Goal: Task Accomplishment & Management: Manage account settings

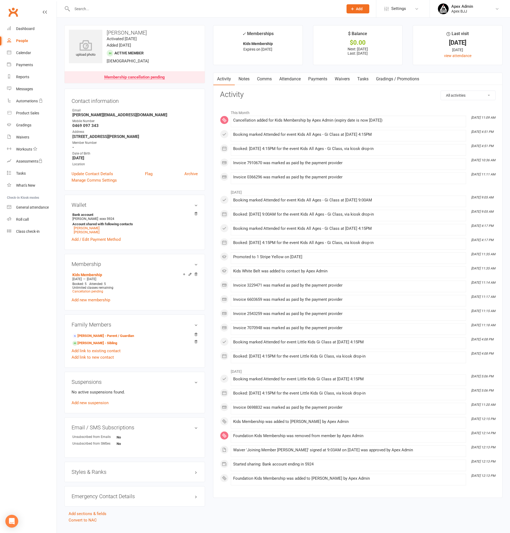
click at [24, 42] on div "People" at bounding box center [22, 41] width 12 height 4
select select "100"
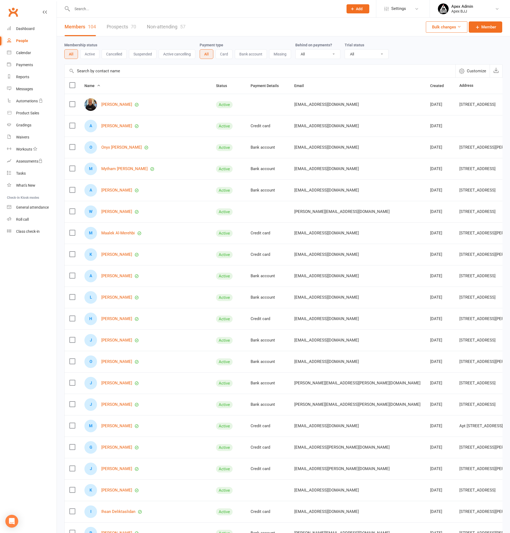
click at [98, 17] on div at bounding box center [201, 8] width 275 height 17
click at [103, 9] on input "text" at bounding box center [204, 9] width 269 height 8
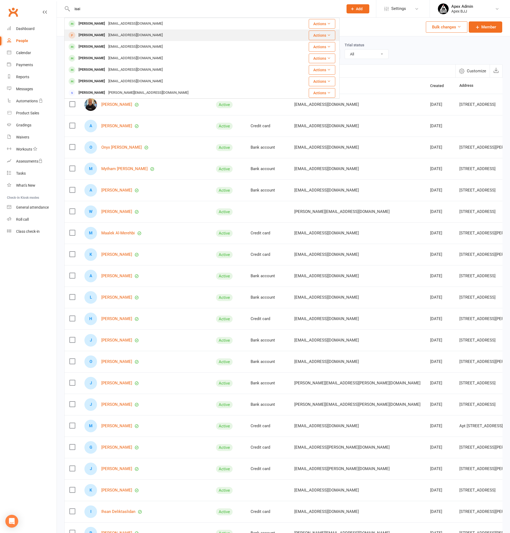
type input "isai"
click at [111, 34] on div "[EMAIL_ADDRESS][DOMAIN_NAME]" at bounding box center [136, 35] width 58 height 8
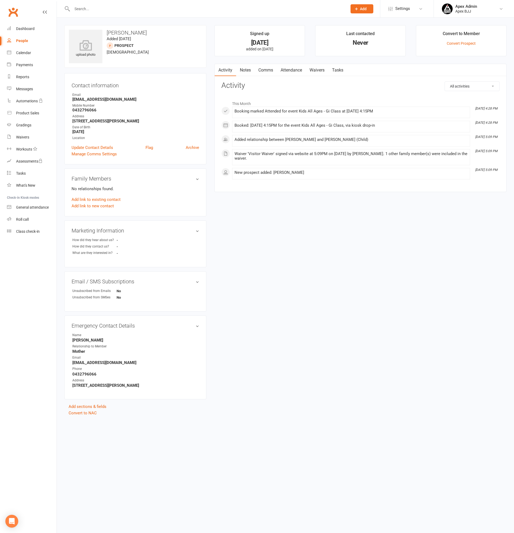
click at [104, 5] on input "text" at bounding box center [206, 9] width 273 height 8
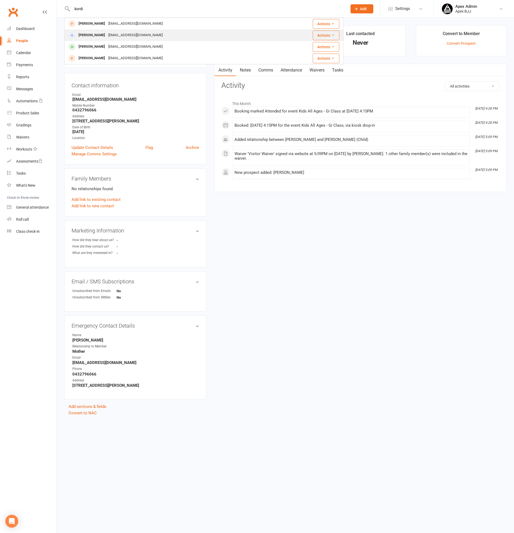
type input "kordi"
click at [95, 34] on div "[PERSON_NAME]" at bounding box center [92, 35] width 30 height 8
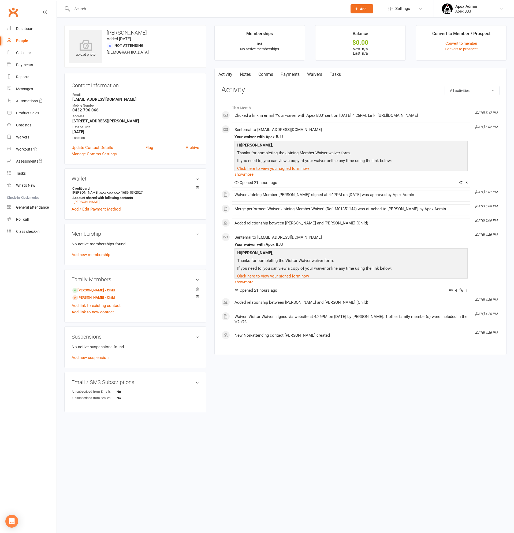
click at [293, 75] on link "Payments" at bounding box center [290, 74] width 27 height 12
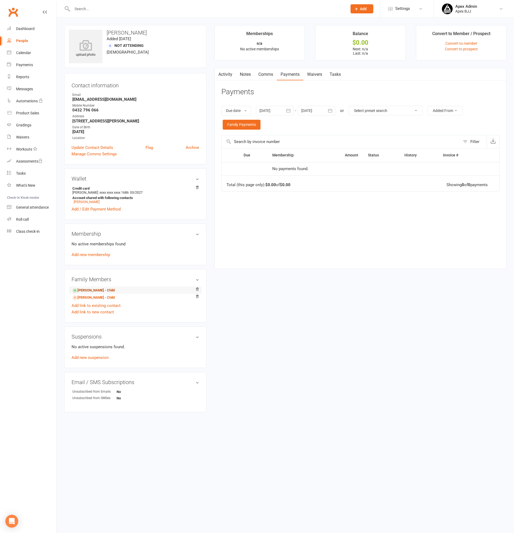
click at [89, 289] on link "[PERSON_NAME] - Child" at bounding box center [93, 291] width 42 height 6
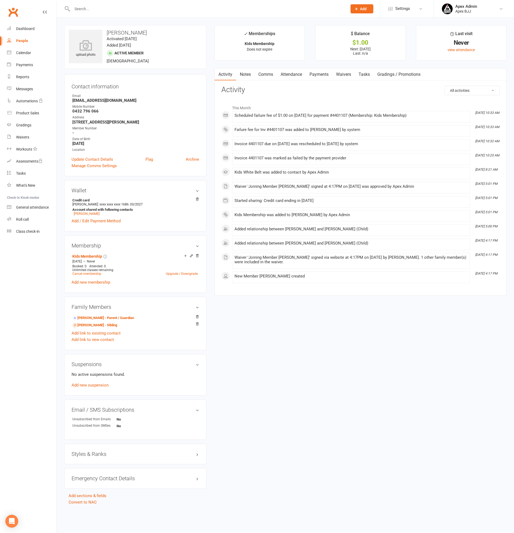
click at [316, 72] on link "Payments" at bounding box center [319, 74] width 27 height 12
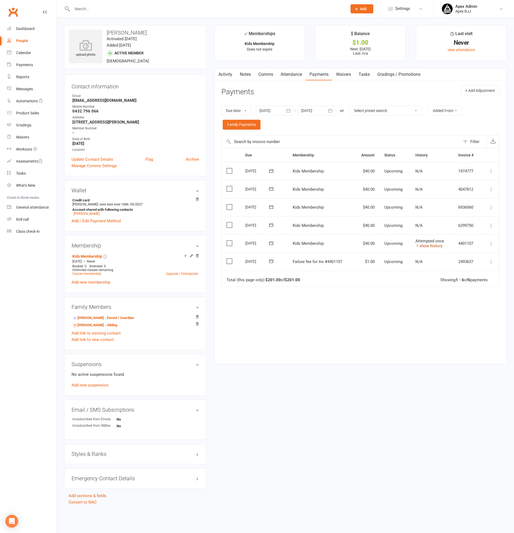
click at [434, 247] on link "show history" at bounding box center [428, 246] width 27 height 5
click at [421, 247] on link "hide history" at bounding box center [427, 246] width 25 height 5
click at [429, 246] on link "show history" at bounding box center [428, 246] width 27 height 5
click at [102, 221] on link "Add / Edit Payment Method" at bounding box center [96, 221] width 49 height 6
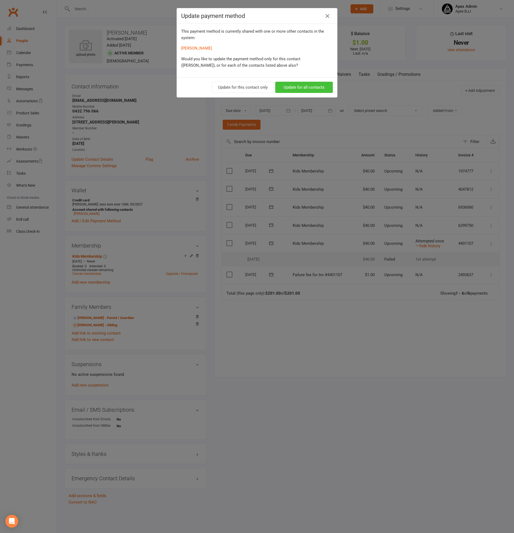
click at [301, 87] on button "Update for all contacts" at bounding box center [304, 87] width 58 height 11
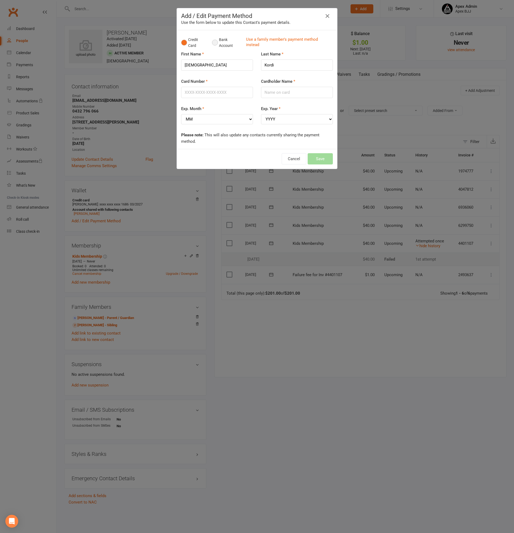
click at [214, 41] on button "Bank Account" at bounding box center [227, 43] width 30 height 16
drag, startPoint x: 214, startPoint y: 61, endPoint x: 173, endPoint y: 56, distance: 41.9
click at [173, 56] on div "Add / Edit Payment Method Use the form below to update this Contact's payment d…" at bounding box center [257, 266] width 514 height 533
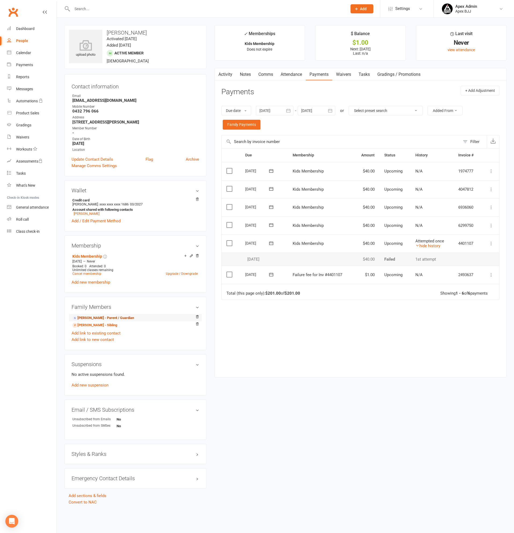
click at [92, 318] on link "[PERSON_NAME] - Parent / Guardian" at bounding box center [103, 318] width 62 height 6
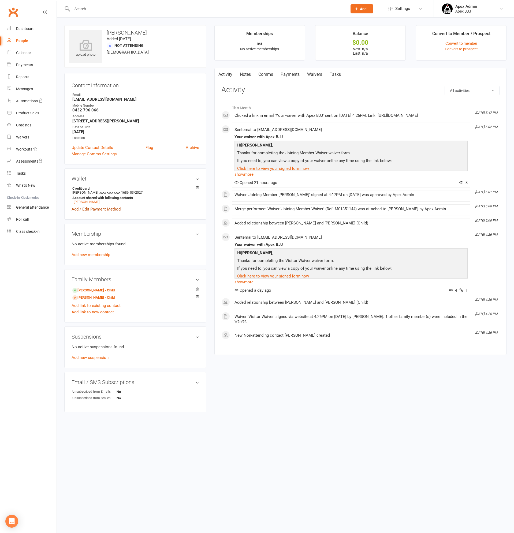
click at [102, 210] on link "Add / Edit Payment Method" at bounding box center [96, 209] width 49 height 6
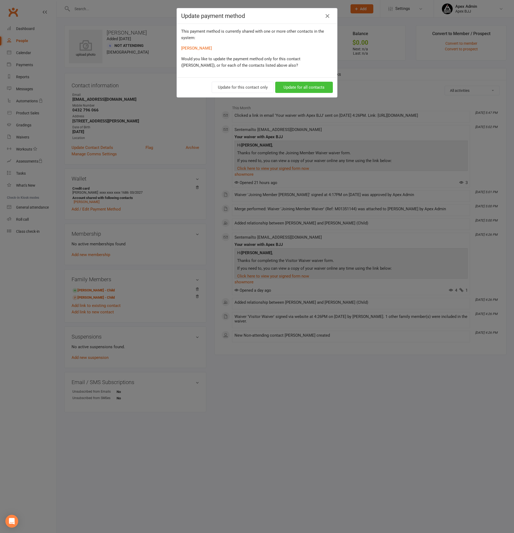
click at [308, 87] on button "Update for all contacts" at bounding box center [304, 87] width 58 height 11
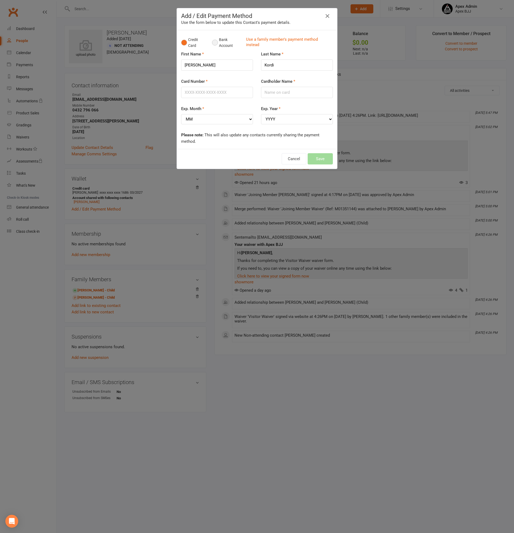
click at [217, 43] on button "Bank Account" at bounding box center [227, 43] width 30 height 16
click at [202, 92] on input "BSB" at bounding box center [206, 92] width 43 height 11
type input "062445"
type input "10946446"
click at [209, 122] on input "Account Name" at bounding box center [257, 119] width 144 height 11
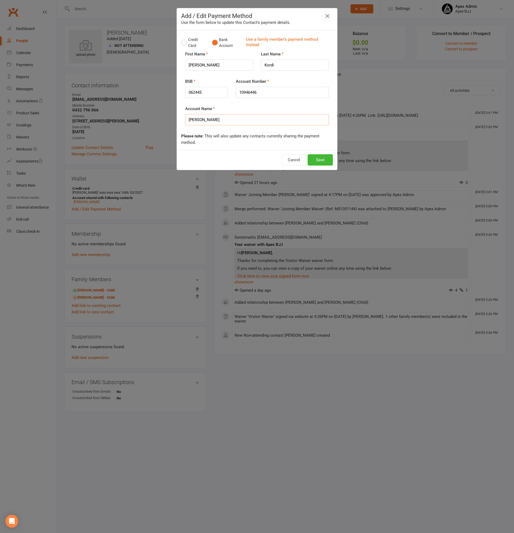
type input "[PERSON_NAME]"
click at [245, 91] on input "10946446" at bounding box center [282, 92] width 93 height 11
click at [315, 159] on button "Save" at bounding box center [320, 159] width 25 height 11
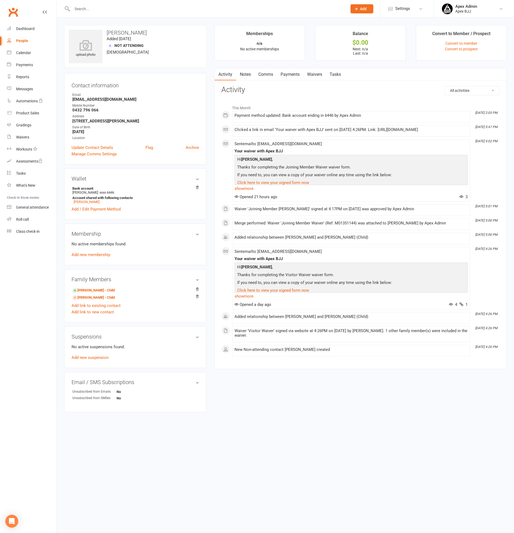
click at [289, 75] on link "Payments" at bounding box center [290, 74] width 27 height 12
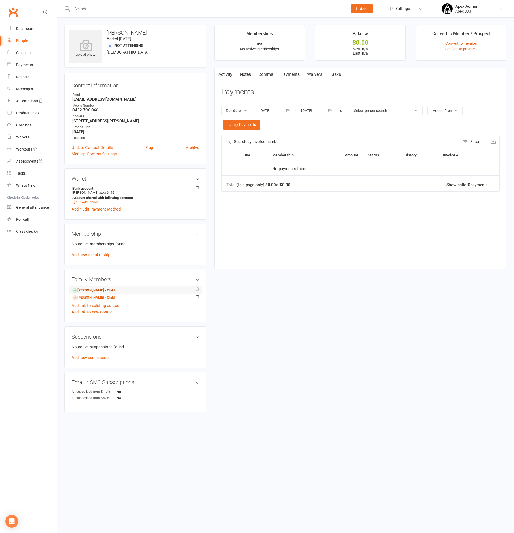
click at [88, 289] on link "[PERSON_NAME] - Child" at bounding box center [93, 291] width 42 height 6
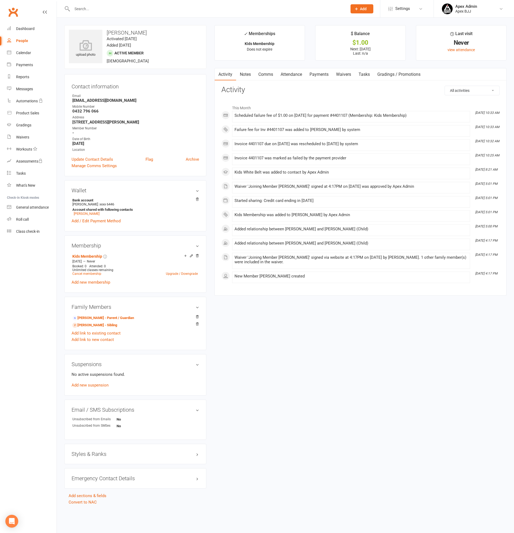
click at [319, 76] on link "Payments" at bounding box center [319, 74] width 27 height 12
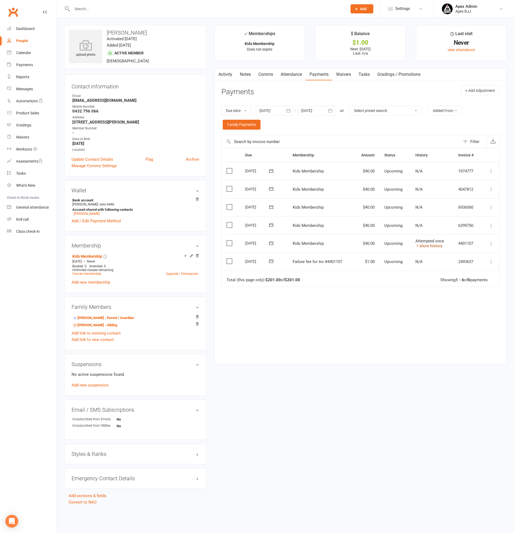
click at [426, 247] on link "show history" at bounding box center [428, 246] width 27 height 5
click at [492, 243] on icon at bounding box center [491, 243] width 5 height 5
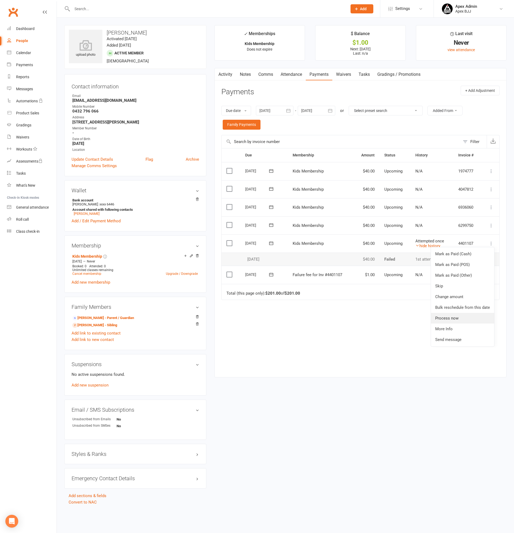
click at [451, 318] on link "Process now" at bounding box center [462, 318] width 63 height 11
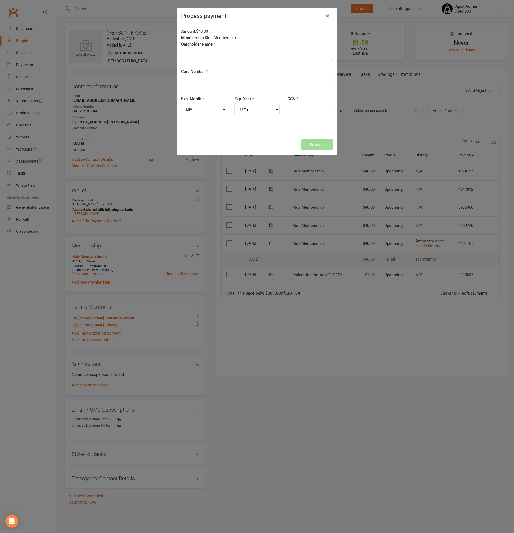
click at [189, 58] on input "Cardholder Name" at bounding box center [257, 55] width 152 height 11
click at [326, 17] on icon "button" at bounding box center [327, 16] width 6 height 6
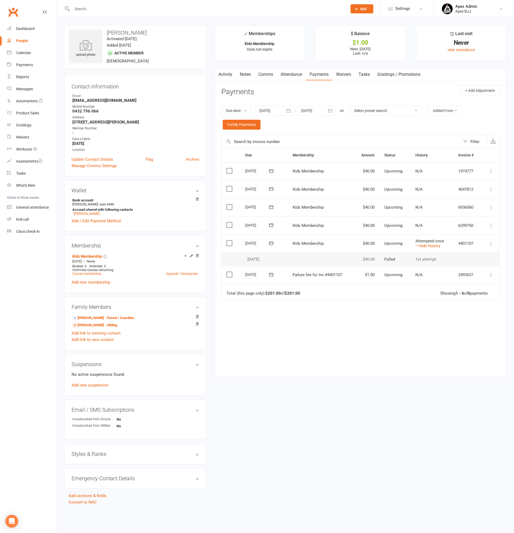
click at [271, 241] on icon at bounding box center [271, 243] width 5 height 5
click at [290, 295] on span "16" at bounding box center [290, 295] width 4 height 4
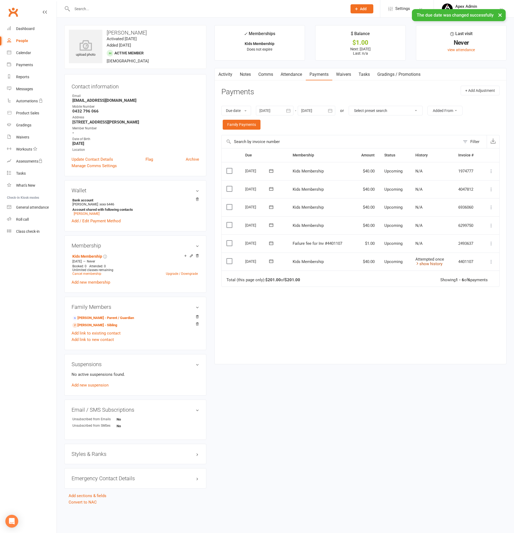
click at [430, 265] on link "show history" at bounding box center [428, 264] width 27 height 5
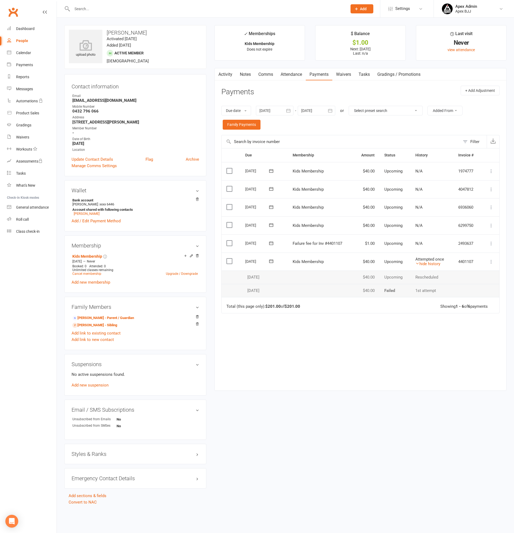
click at [27, 38] on link "People" at bounding box center [32, 41] width 50 height 12
select select "100"
